Goal: Information Seeking & Learning: Learn about a topic

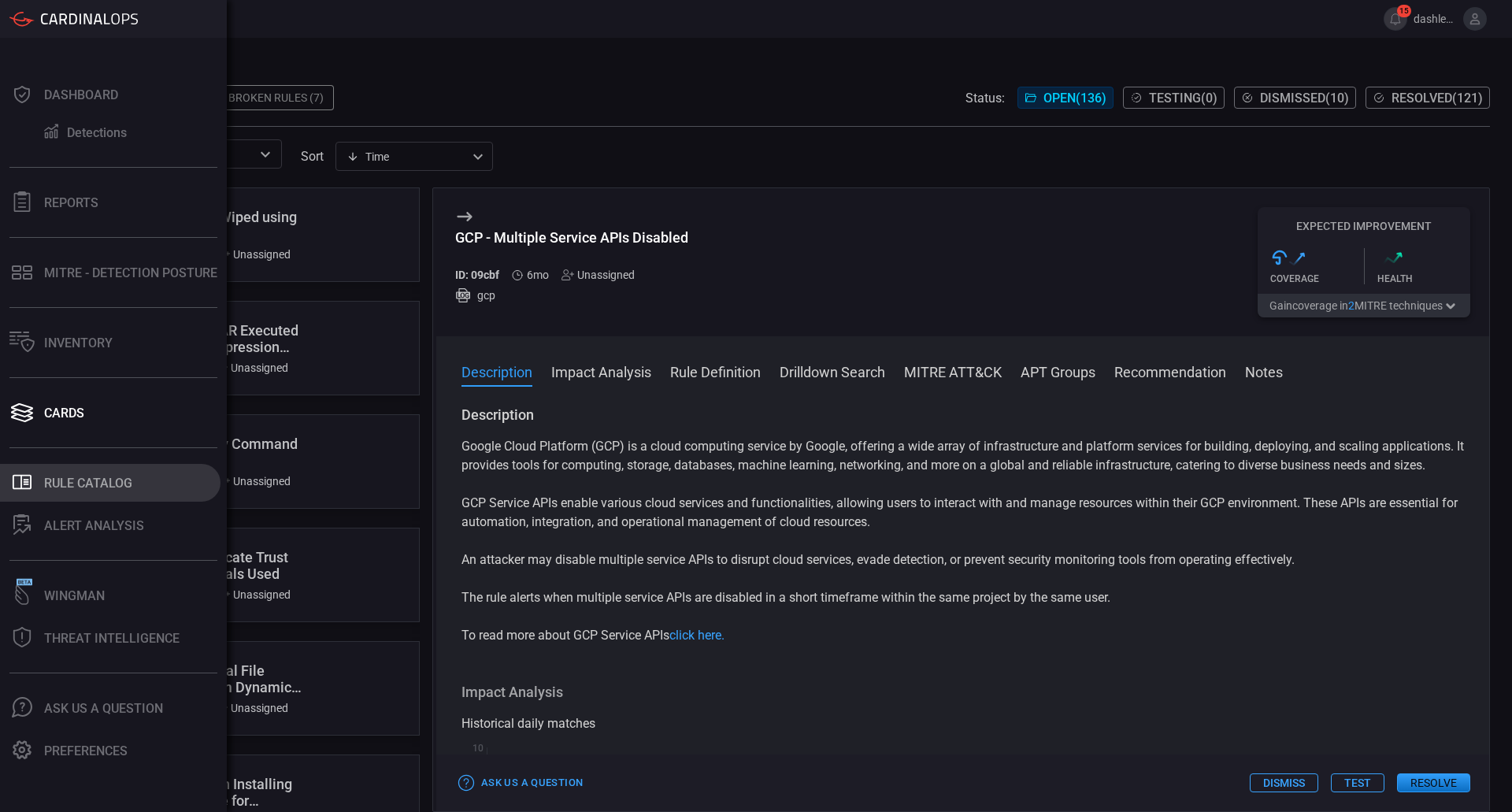
click at [93, 476] on div "Rule Catalog" at bounding box center [88, 484] width 88 height 15
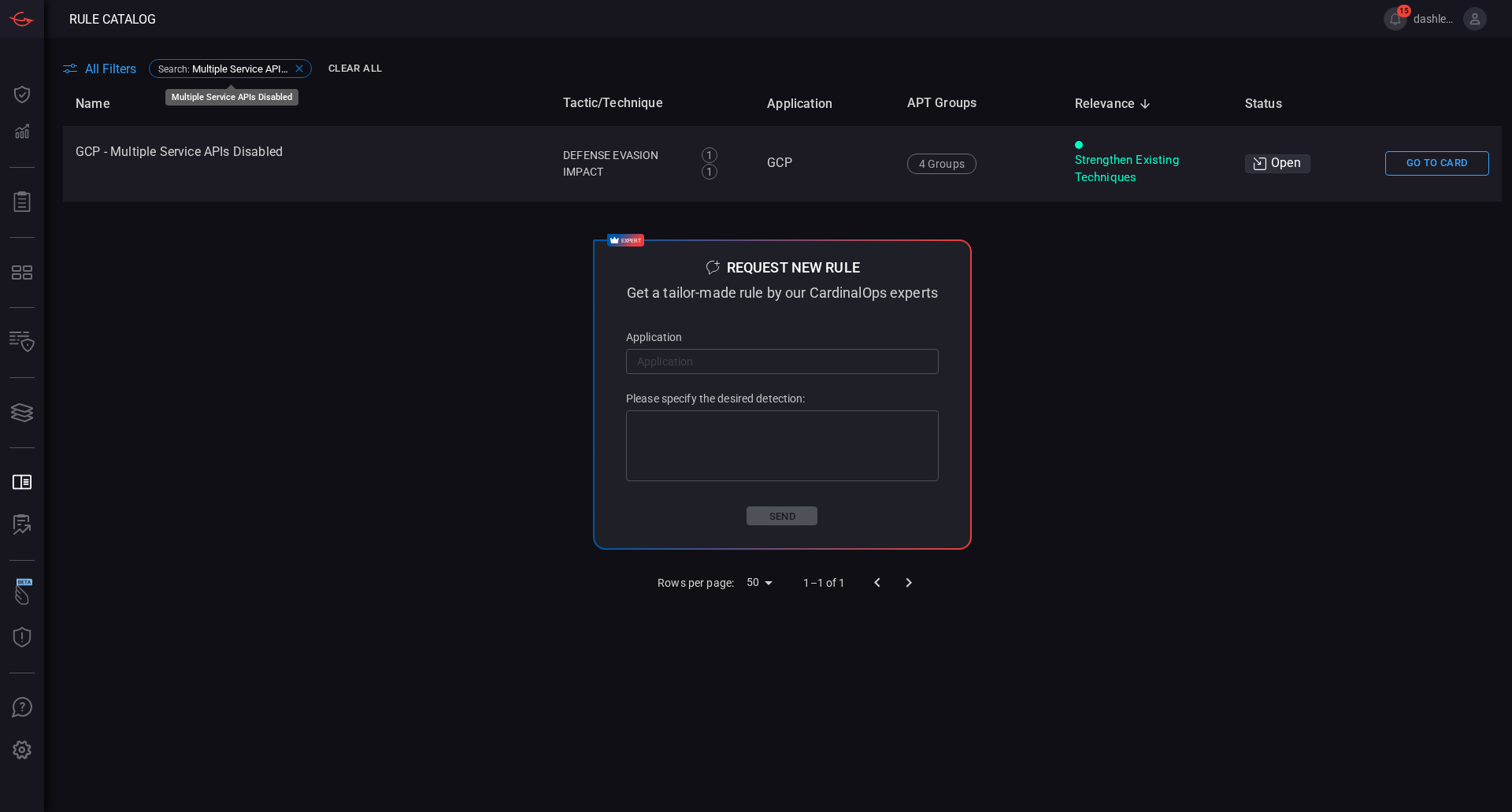
click at [298, 64] on icon at bounding box center [299, 68] width 12 height 12
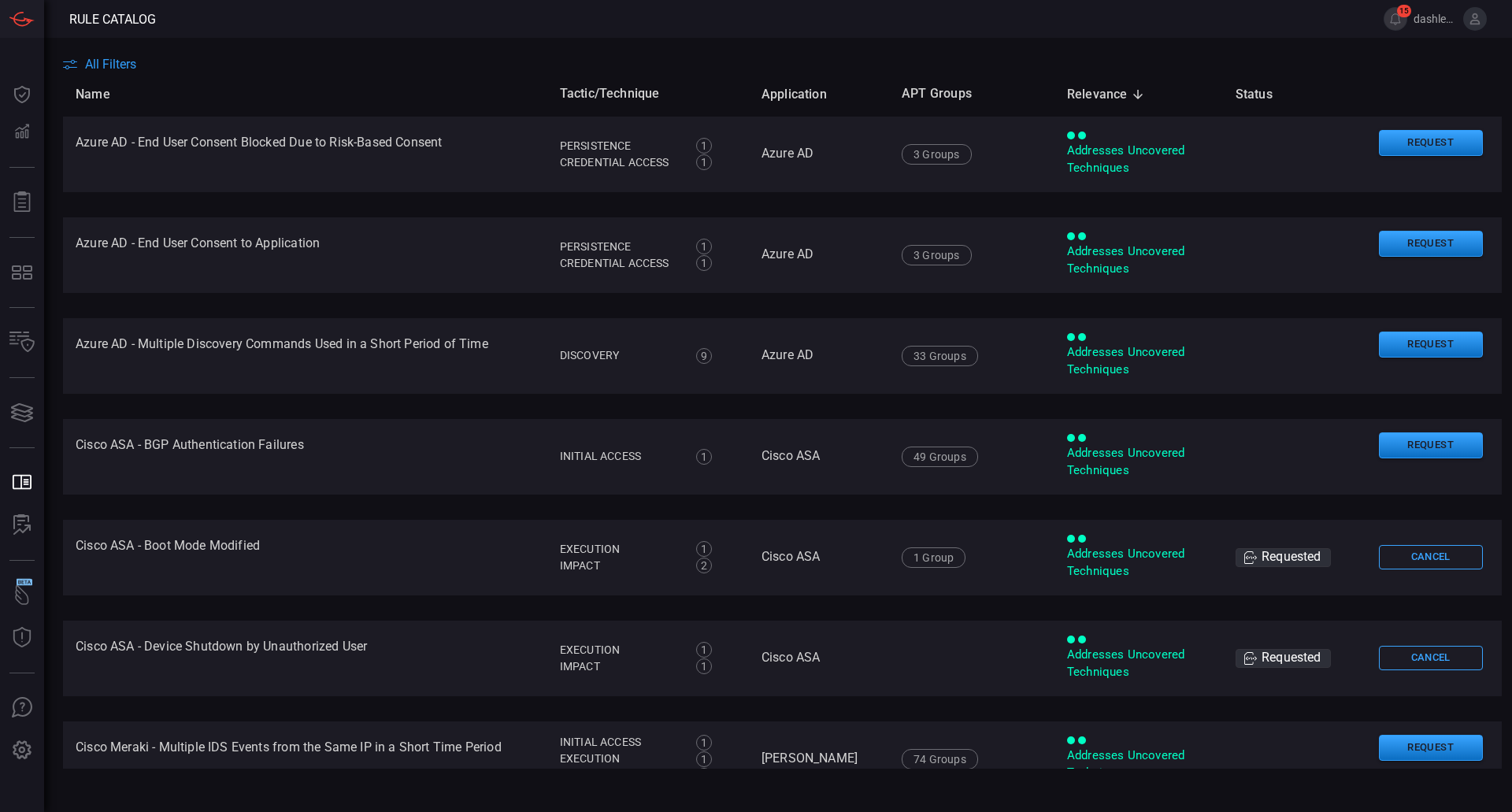
click at [126, 61] on span "All Filters" at bounding box center [110, 64] width 51 height 15
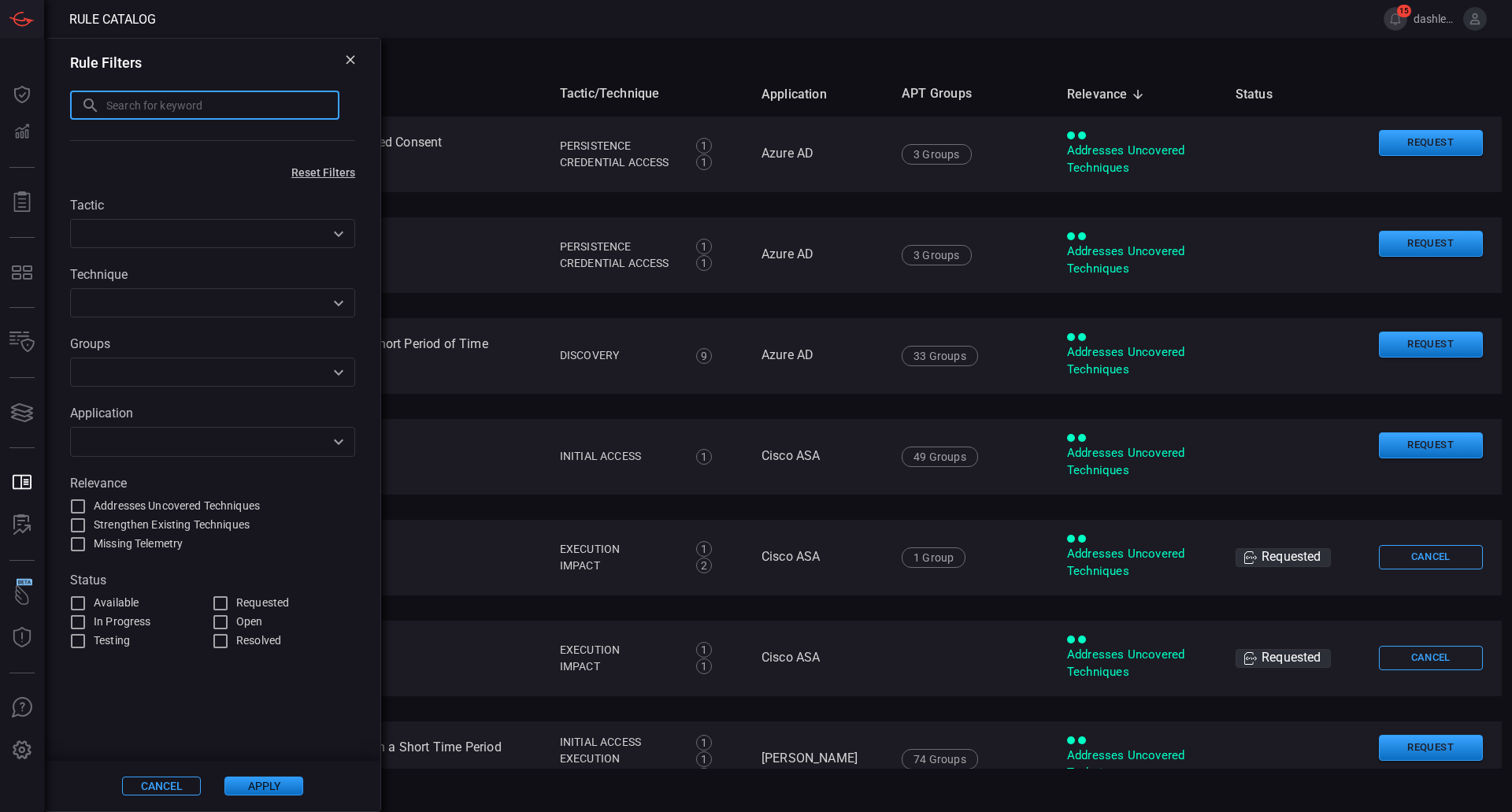
click at [262, 116] on input "text" at bounding box center [223, 105] width 233 height 29
type input "Disable"
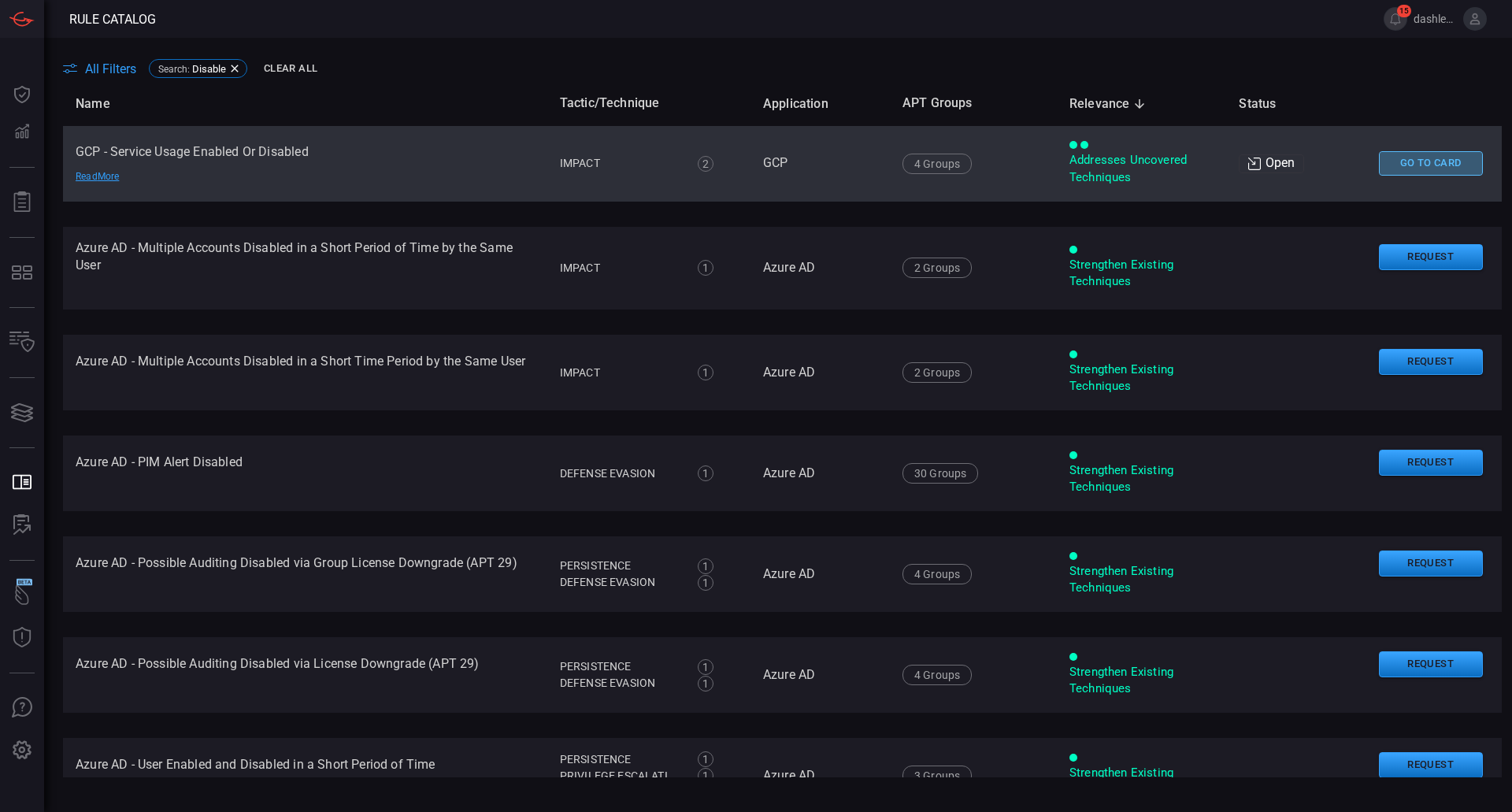
click at [1430, 163] on button "Go To Card" at bounding box center [1431, 164] width 104 height 25
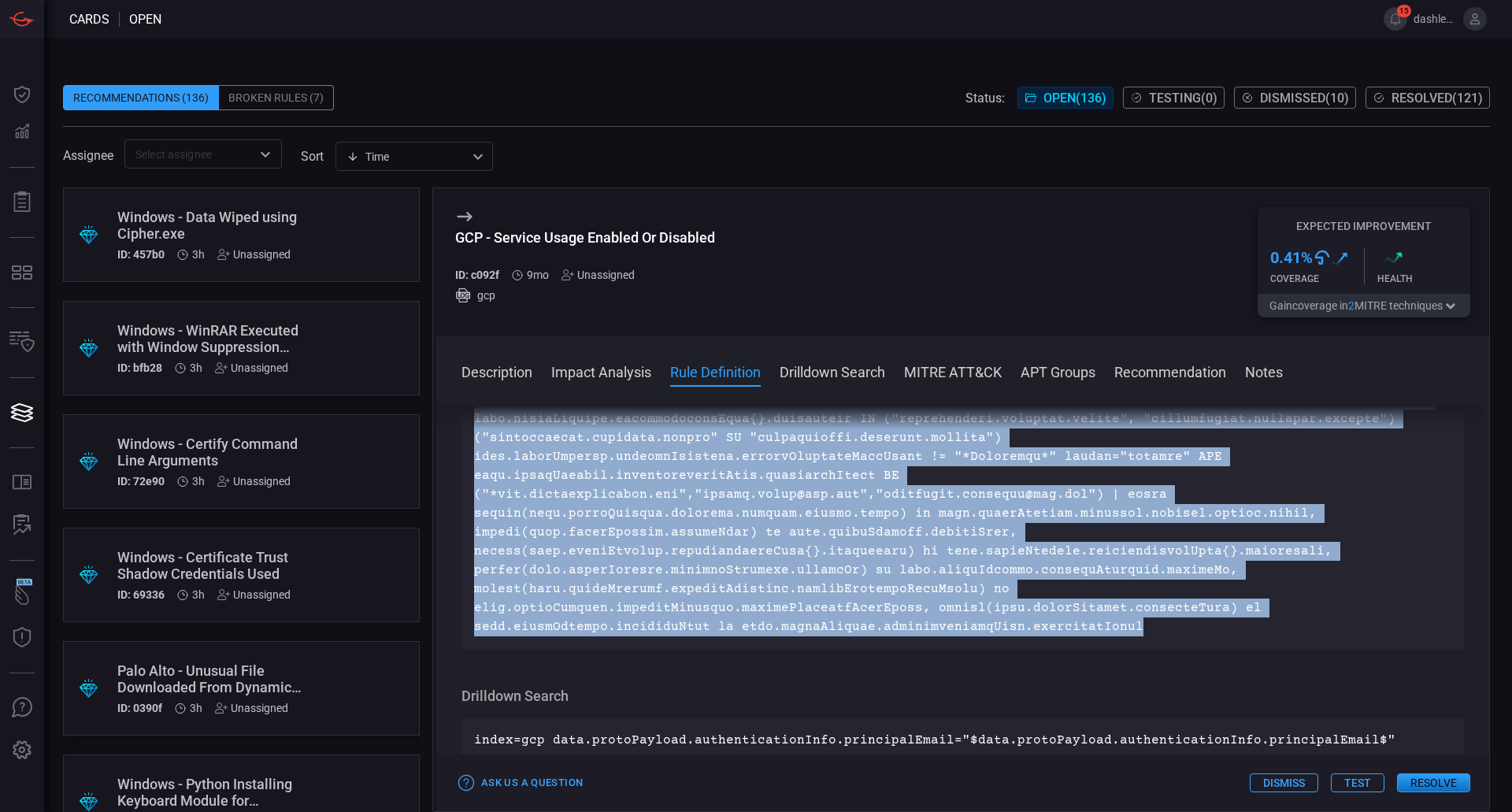
scroll to position [3056, 0]
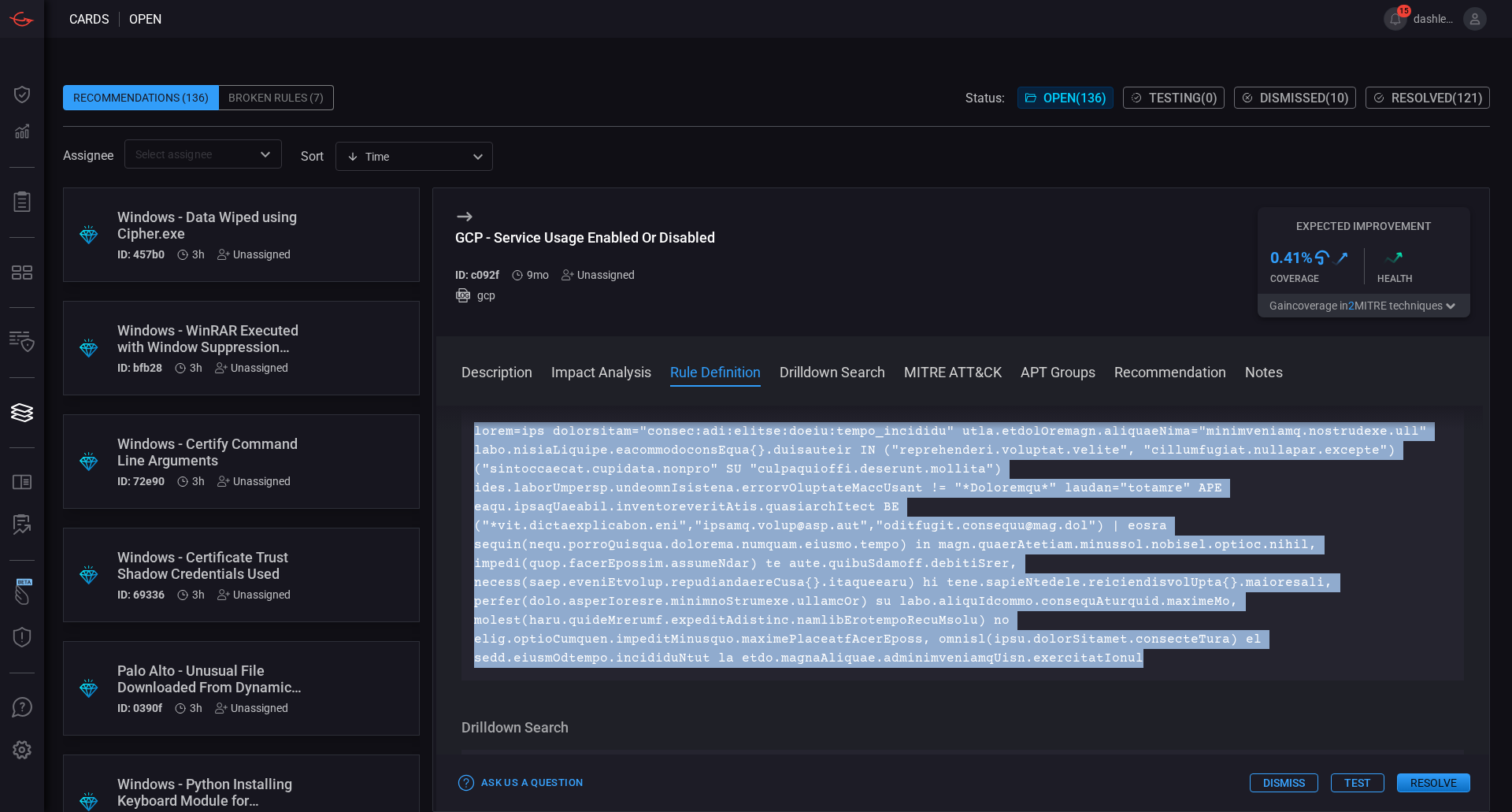
drag, startPoint x: 1101, startPoint y: 575, endPoint x: 474, endPoint y: 502, distance: 631.2
click at [474, 501] on p at bounding box center [962, 545] width 977 height 246
copy p "index=gcp sourcetype="google:gcp:pubsub:audit:admin_activity" data.protoPayload…"
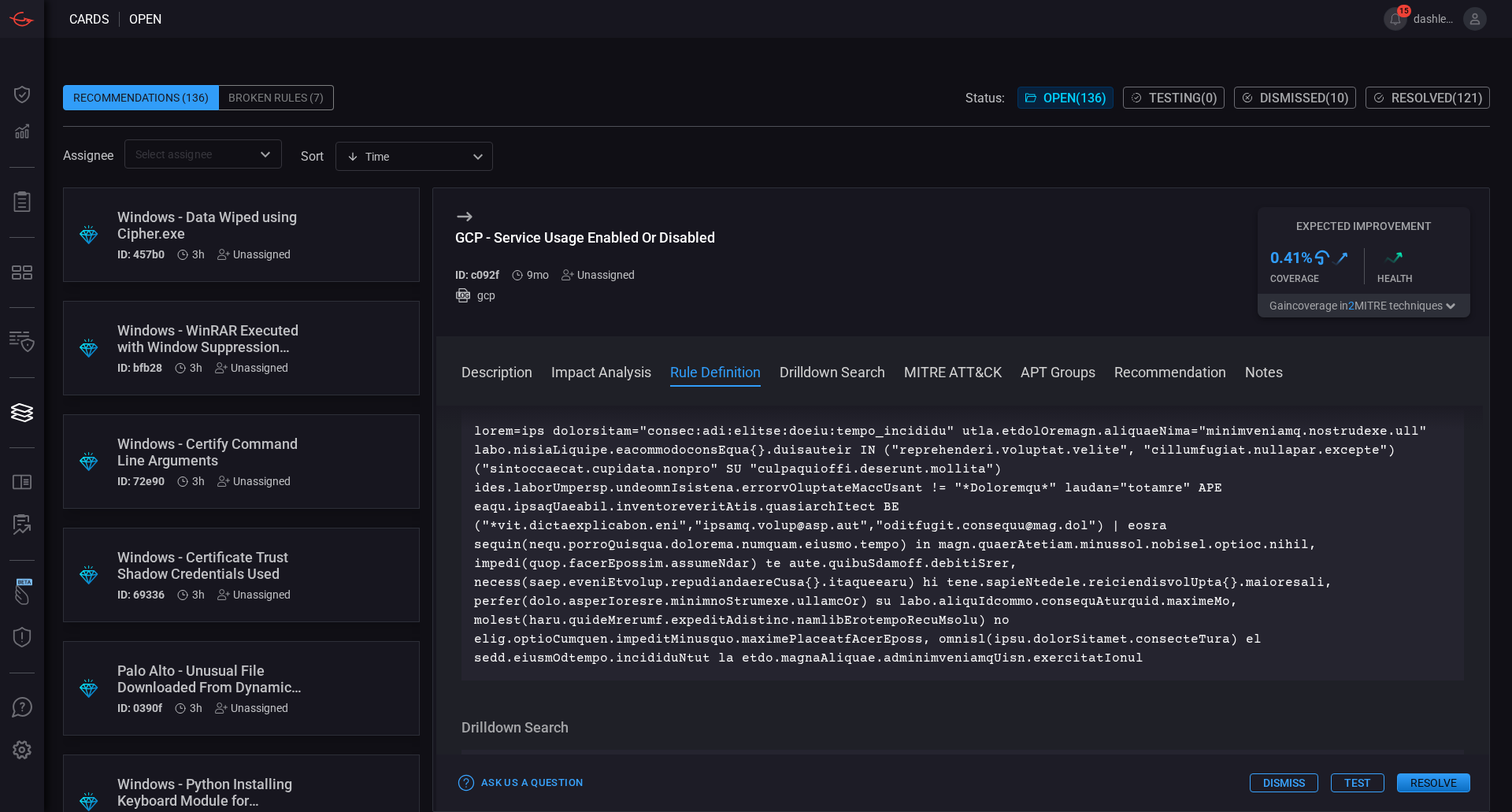
drag, startPoint x: 724, startPoint y: 229, endPoint x: 548, endPoint y: 229, distance: 176.0
click at [545, 229] on div "GCP - Service Usage Enabled Or Disabled ID: c092f 9mo Unassigned gcp Expected I…" at bounding box center [963, 262] width 1053 height 148
click at [739, 223] on div "GCP - Service Usage Enabled Or Disabled ID: c092f 9mo Unassigned gcp Expected I…" at bounding box center [963, 262] width 1053 height 148
drag, startPoint x: 723, startPoint y: 235, endPoint x: 495, endPoint y: 241, distance: 228.1
click at [495, 241] on div "GCP - Service Usage Enabled Or Disabled ID: c092f 9mo Unassigned gcp Expected I…" at bounding box center [963, 262] width 1053 height 148
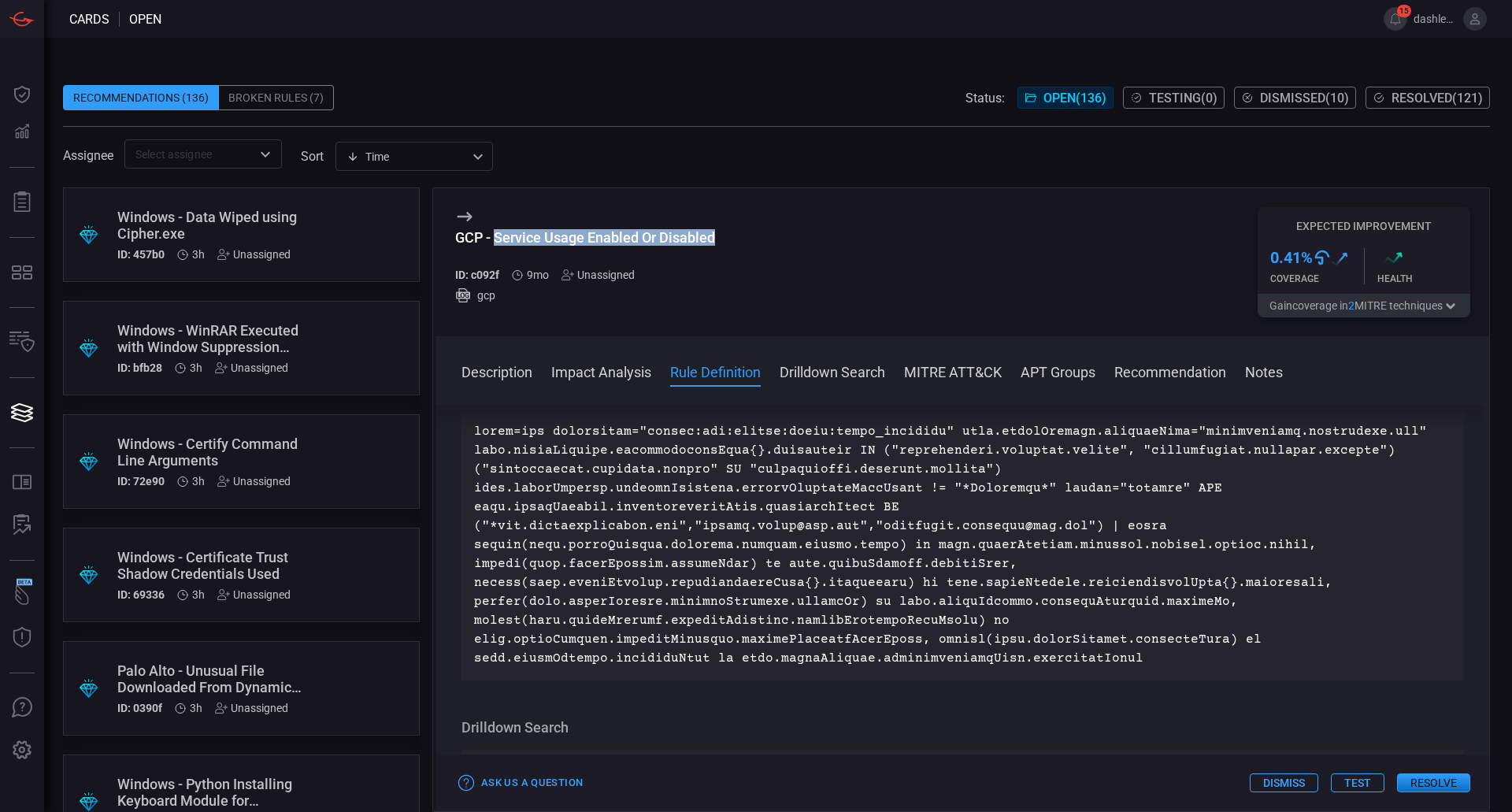
copy div "Service Usage Enabled Or Disabled"
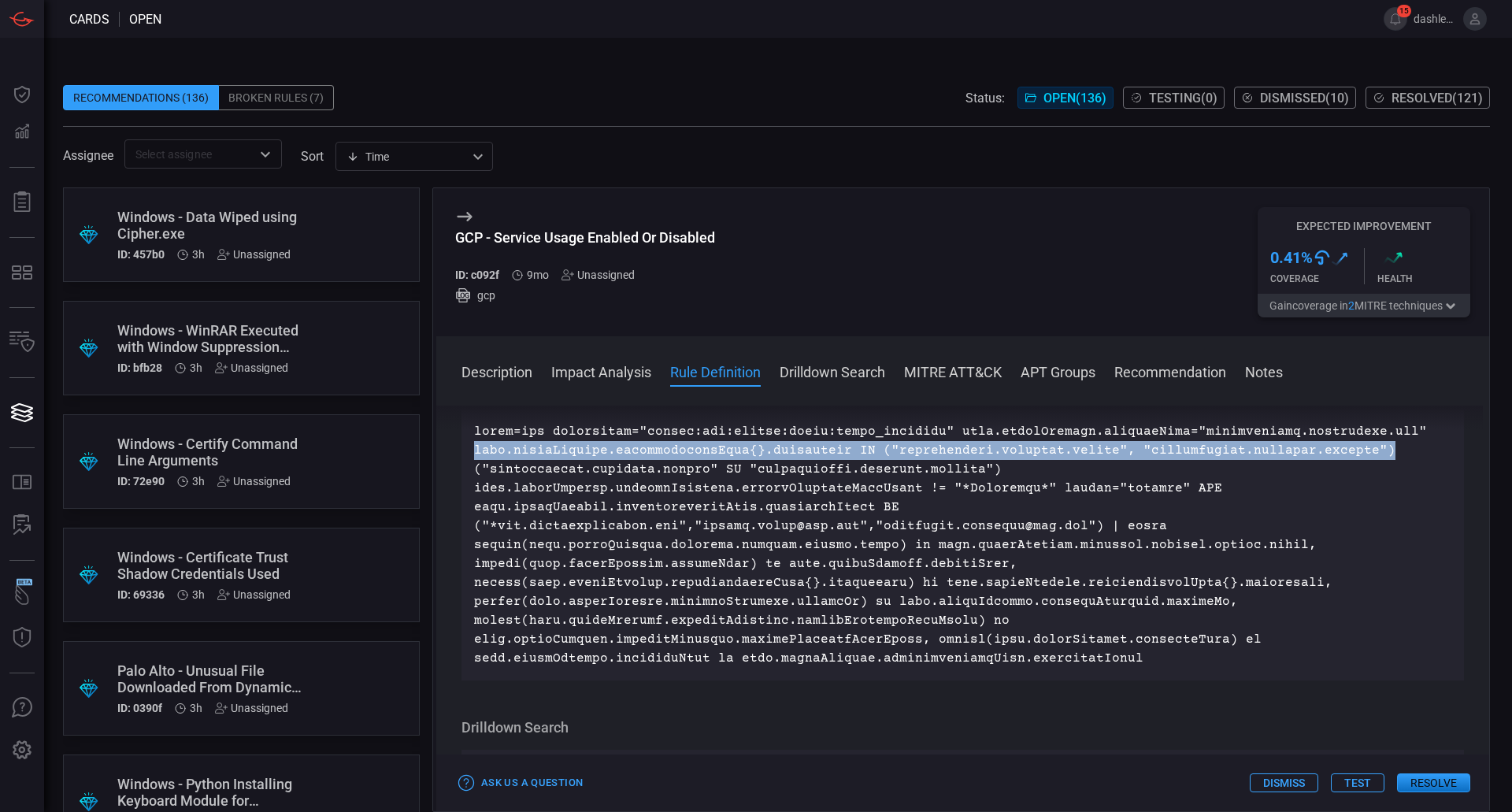
drag, startPoint x: 477, startPoint y: 529, endPoint x: 1376, endPoint y: 528, distance: 899.0
click at [1376, 528] on p at bounding box center [962, 545] width 977 height 246
click at [442, 812] on html "Cards open 15 dashley.[PERSON_NAME] Dashboard Dashboard Detections Detections R…" at bounding box center [756, 406] width 1512 height 812
